Goal: Information Seeking & Learning: Learn about a topic

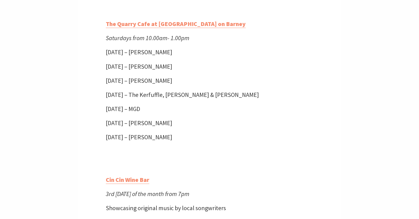
scroll to position [237, 0]
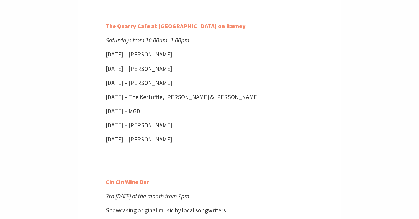
drag, startPoint x: 205, startPoint y: 138, endPoint x: 104, endPoint y: 27, distance: 150.2
click at [138, 65] on p "Saturday 13 September – Jan Durell" at bounding box center [210, 69] width 208 height 10
click at [106, 25] on strong "The Quarry Cafe at Burnetts on Barney" at bounding box center [176, 26] width 140 height 8
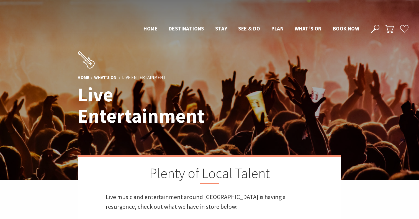
scroll to position [237, 0]
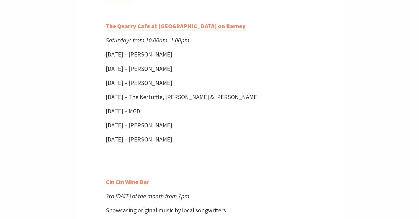
click at [200, 139] on p "Saturday 25 October – Emma Davison" at bounding box center [210, 140] width 208 height 10
drag, startPoint x: 200, startPoint y: 139, endPoint x: 102, endPoint y: 29, distance: 147.8
click at [131, 67] on p "Saturday 13 September – Jan Durell" at bounding box center [210, 69] width 208 height 10
copy div "The Quarry Cafe at Burnetts on Barney Saturdays from 10.00am- 1.00pm Saturday 6…"
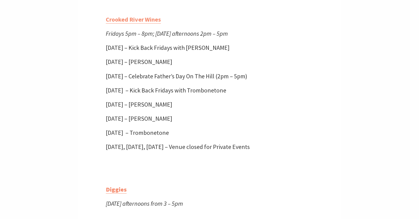
scroll to position [455, 0]
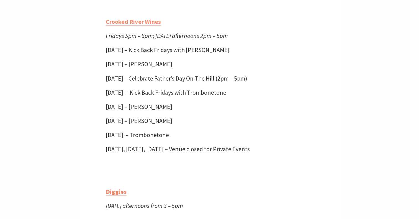
drag, startPoint x: 158, startPoint y: 160, endPoint x: 101, endPoint y: 22, distance: 150.0
copy div "Crooked River Wines Fridays 5pm – 8pm; Saturday afternoons 2pm – 5pm Friday 5 S…"
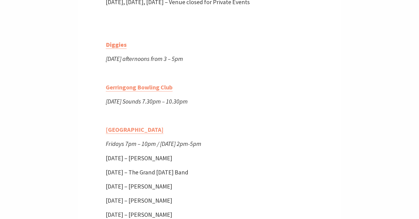
scroll to position [592, 0]
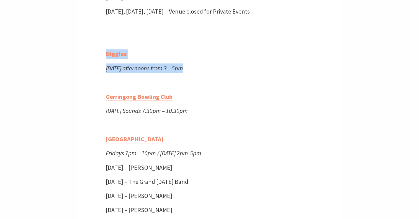
drag, startPoint x: 188, startPoint y: 78, endPoint x: 100, endPoint y: 65, distance: 88.2
copy div "Diggies Sunday afternoons from 3 – 5pm"
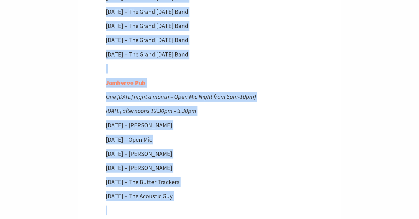
scroll to position [951, 0]
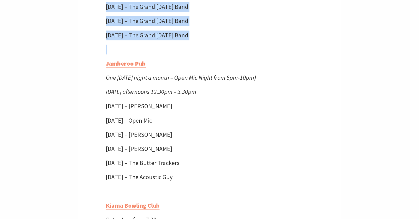
drag, startPoint x: 103, startPoint y: 86, endPoint x: 238, endPoint y: 53, distance: 139.8
click at [238, 53] on div "Plenty of Local Talent Live music and entertainment around Kiama is having a re…" at bounding box center [209, 102] width 263 height 1797
copy div "Grand Hotel Kiama Fridays 7pm – 10pm / Sunday 2pm-5pm Sunday 31 August – Dale O…"
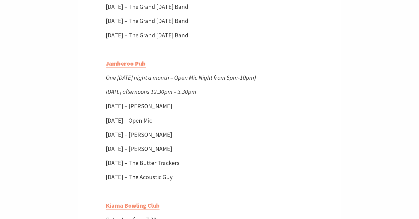
click at [104, 75] on div "Plenty of Local Talent Live music and entertainment around Kiama is having a re…" at bounding box center [209, 102] width 263 height 1797
drag, startPoint x: 104, startPoint y: 71, endPoint x: 217, endPoint y: 182, distance: 157.9
click at [217, 182] on div "Plenty of Local Talent Live music and entertainment around Kiama is having a re…" at bounding box center [209, 102] width 263 height 1797
copy div "Jamberoo Pub One Thursday night a month – Open Mic Night from 6pm-10pm) Sunday …"
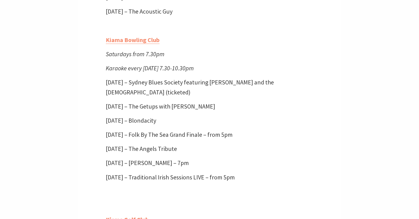
scroll to position [1122, 0]
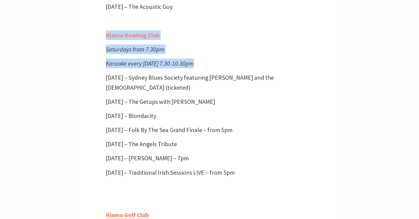
drag, startPoint x: 195, startPoint y: 72, endPoint x: 114, endPoint y: 43, distance: 85.6
click at [145, 53] on em "Saturdays from 7.30pm" at bounding box center [135, 49] width 59 height 8
click at [147, 53] on em "Saturdays from 7.30pm" at bounding box center [135, 49] width 59 height 8
drag, startPoint x: 196, startPoint y: 73, endPoint x: 105, endPoint y: 42, distance: 96.1
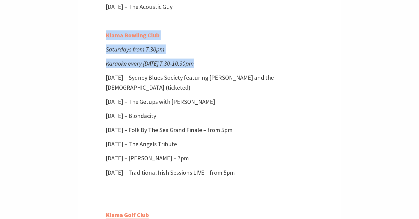
copy div "Kiama Bowling Club Saturdays from 7.30pm Karaoke every Friday 7.30-10.30pm"
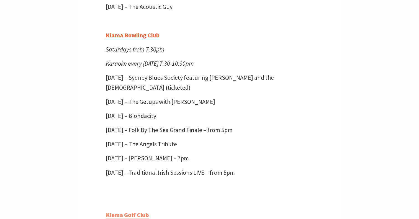
click at [106, 39] on link "Kiama Bowling Club" at bounding box center [133, 35] width 54 height 8
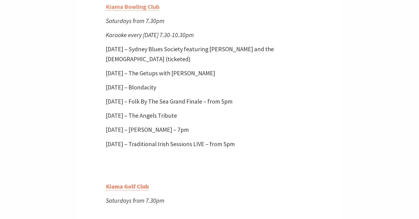
scroll to position [1157, 0]
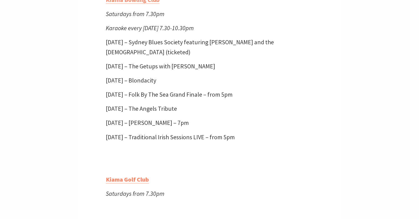
drag, startPoint x: 284, startPoint y: 151, endPoint x: 102, endPoint y: 12, distance: 228.5
copy div "Kiama Bowling Club Saturdays from 7.30pm Karaoke every Friday 7.30-10.30pm Satu…"
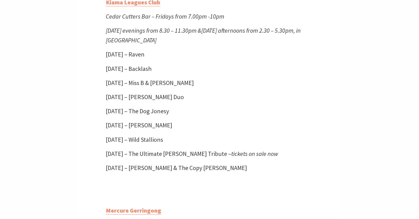
scroll to position [1455, 0]
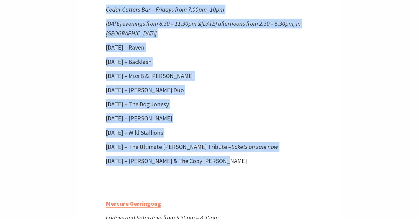
drag, startPoint x: 227, startPoint y: 170, endPoint x: 104, endPoint y: 7, distance: 204.1
copy div "Kiama Leagues Club Cedar Cutters Bar – Fridays from 7.00pm -10pm Saturday eveni…"
click at [200, 123] on p "Sunday 21 September – Dave Clarke" at bounding box center [210, 119] width 208 height 10
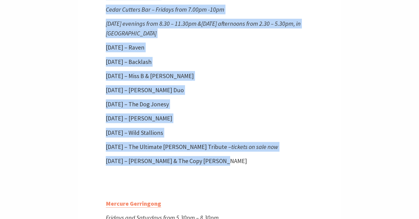
drag, startPoint x: 104, startPoint y: 3, endPoint x: 238, endPoint y: 167, distance: 211.6
copy div "Kiama Leagues Club Cedar Cutters Bar – Fridays from 7.00pm -10pm Saturday eveni…"
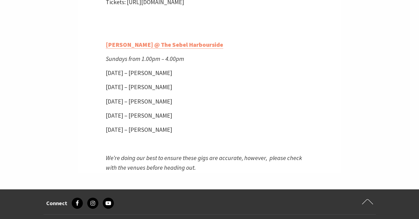
scroll to position [1786, 0]
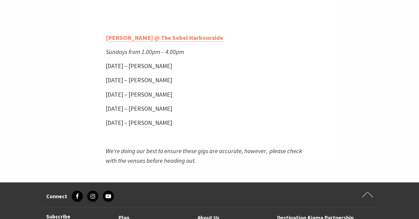
drag, startPoint x: 199, startPoint y: 133, endPoint x: 100, endPoint y: 47, distance: 130.8
